Goal: Task Accomplishment & Management: Use online tool/utility

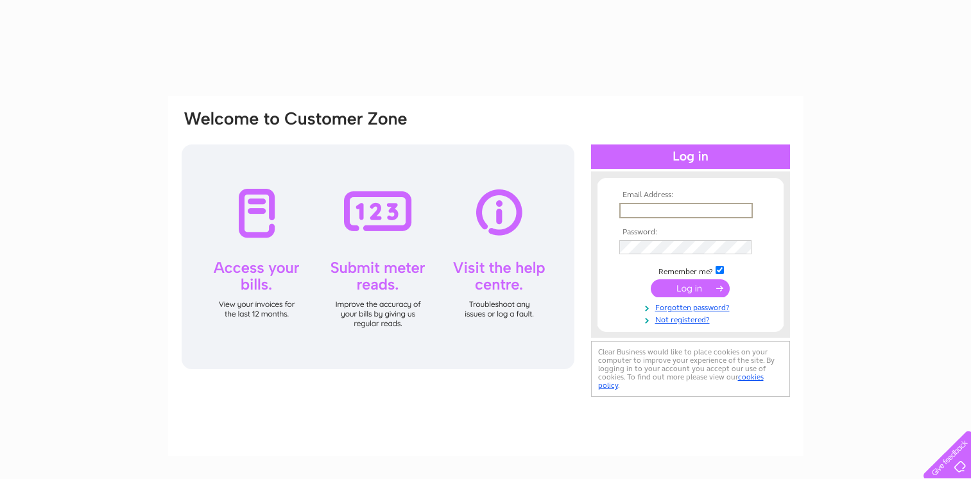
click at [655, 204] on input "text" at bounding box center [687, 210] width 134 height 15
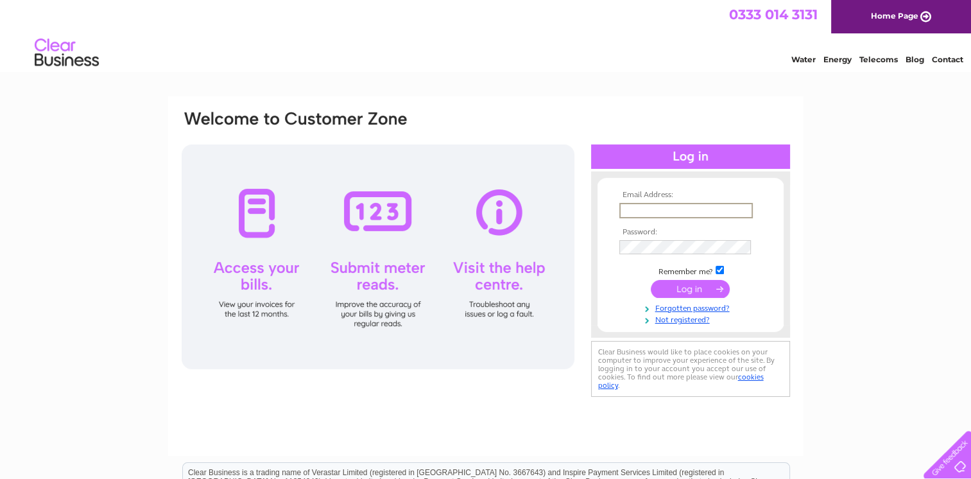
type input "[EMAIL_ADDRESS][DOMAIN_NAME]"
click at [700, 292] on input "submit" at bounding box center [690, 288] width 79 height 18
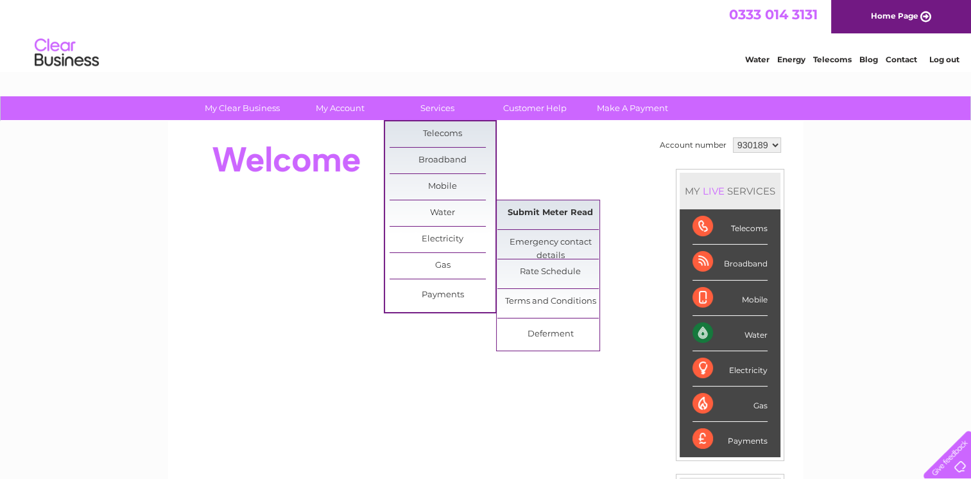
click at [521, 212] on link "Submit Meter Read" at bounding box center [551, 213] width 106 height 26
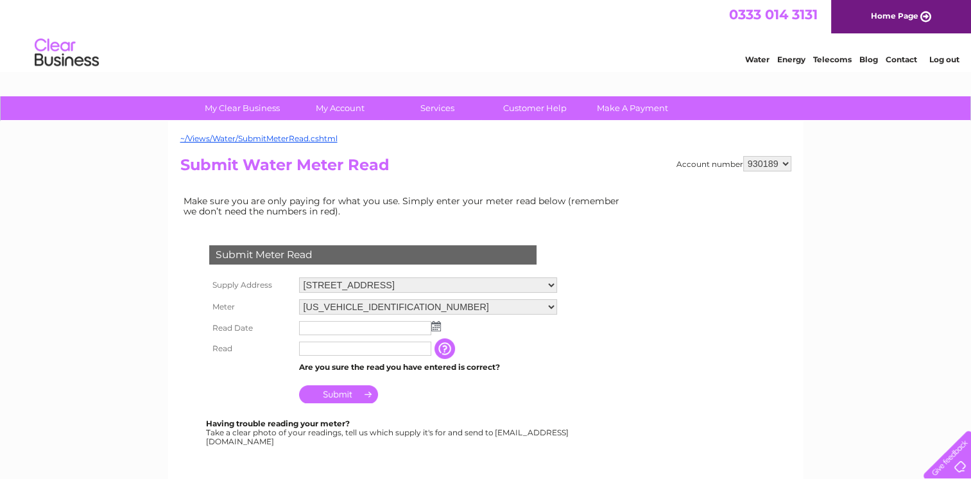
click at [433, 324] on img at bounding box center [436, 326] width 10 height 10
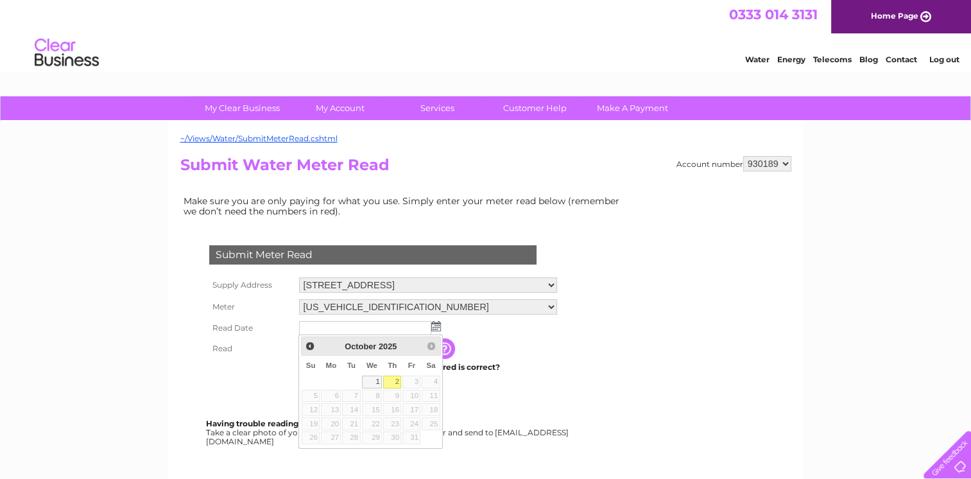
click at [393, 380] on link "2" at bounding box center [392, 382] width 18 height 13
type input "2025/10/02"
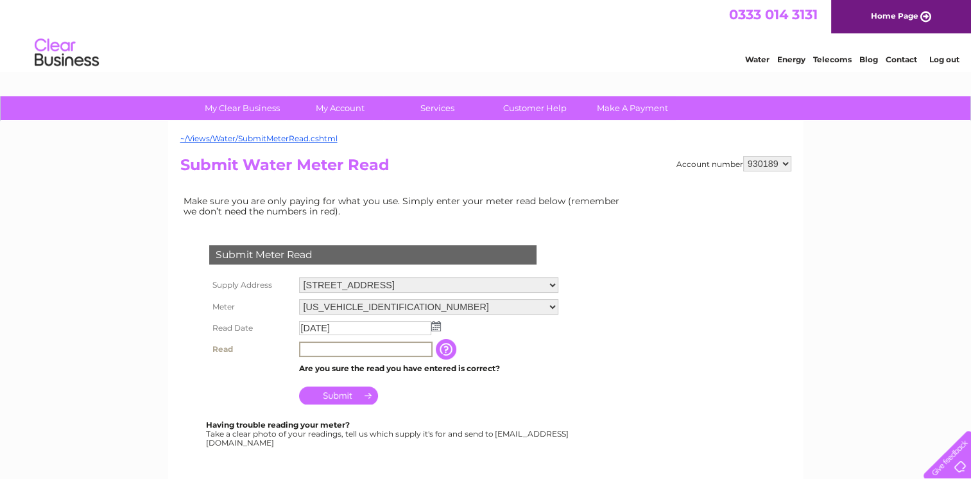
click at [354, 348] on input "text" at bounding box center [366, 349] width 134 height 15
type input "8550"
click at [334, 391] on input "Submit" at bounding box center [338, 396] width 79 height 18
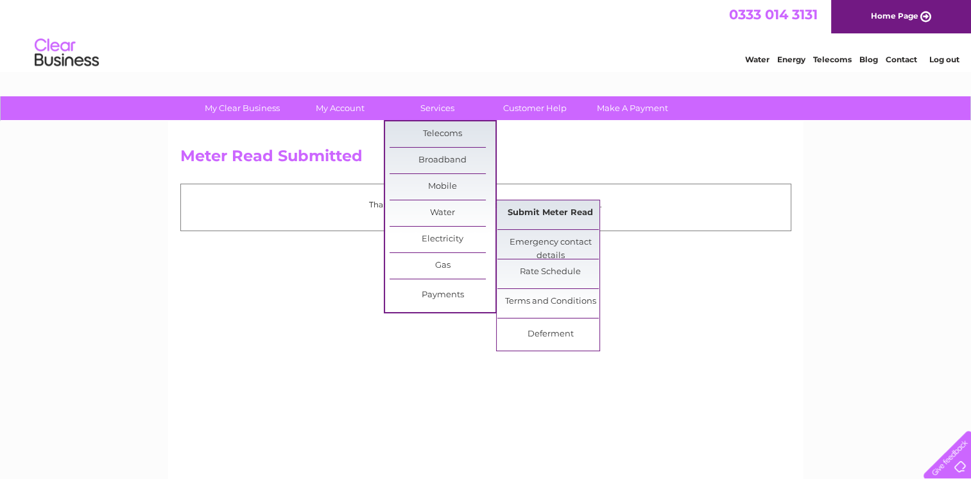
click at [539, 214] on link "Submit Meter Read" at bounding box center [551, 213] width 106 height 26
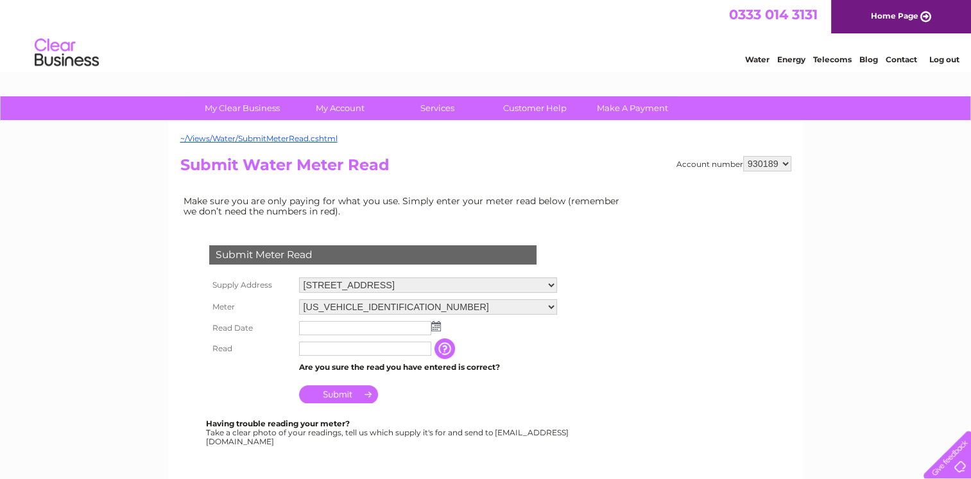
click at [550, 281] on select "[GEOGRAPHIC_DATA], Eastriggs, [GEOGRAPHIC_DATA], [GEOGRAPHIC_DATA], DG12 6TF Tr…" at bounding box center [428, 284] width 258 height 15
select select "546786"
click at [299, 277] on select "[GEOGRAPHIC_DATA], Eastriggs, [GEOGRAPHIC_DATA], [GEOGRAPHIC_DATA], DG12 6TF Tr…" at bounding box center [428, 285] width 258 height 17
click at [437, 322] on img at bounding box center [436, 326] width 10 height 10
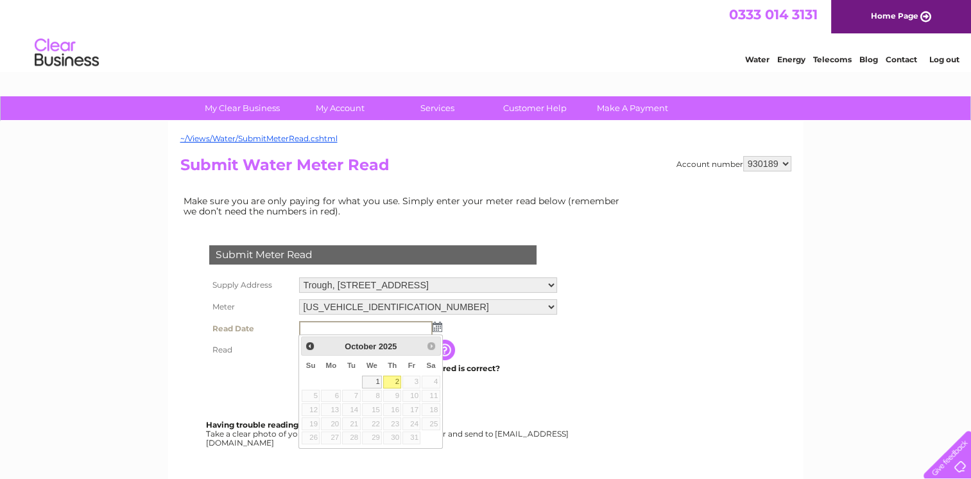
click at [390, 379] on link "2" at bounding box center [392, 382] width 18 height 13
type input "2025/10/02"
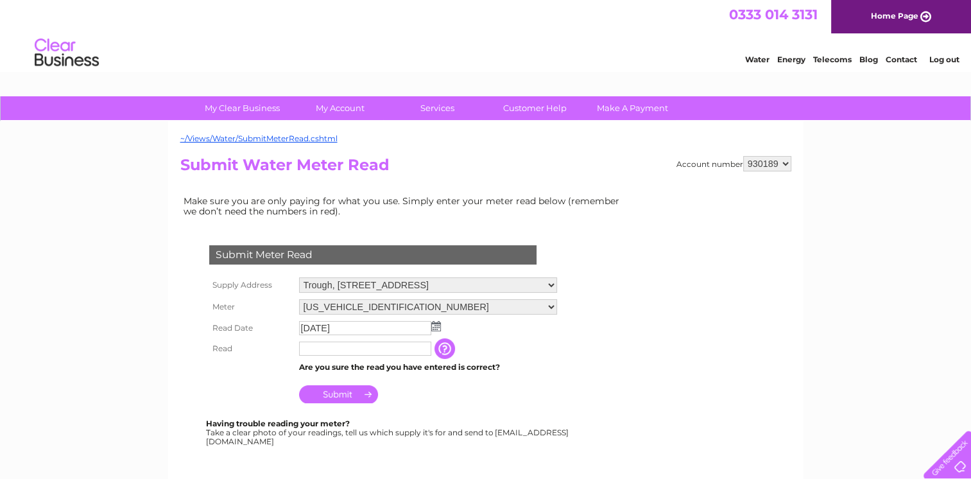
click at [354, 345] on input "text" at bounding box center [365, 349] width 132 height 14
type input "3649"
click at [359, 396] on input "Submit" at bounding box center [338, 396] width 79 height 18
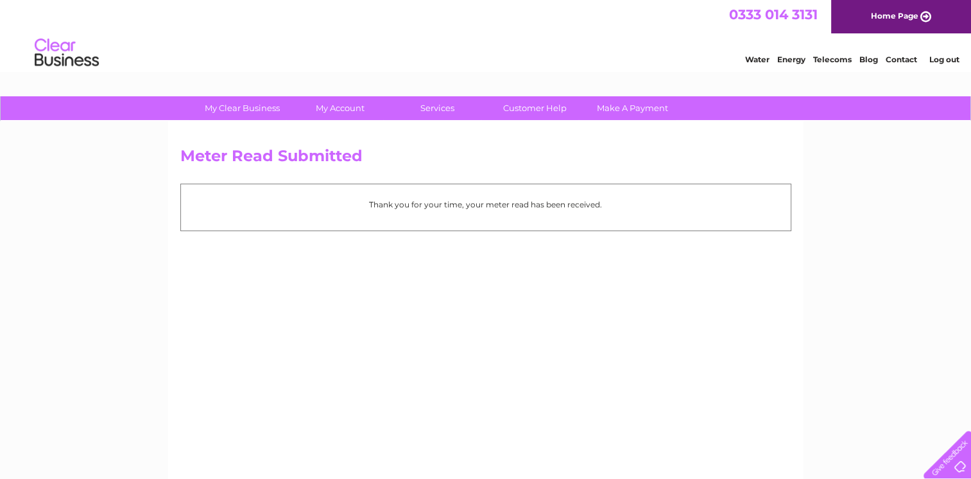
click at [882, 13] on link "Home Page" at bounding box center [902, 16] width 140 height 33
